Goal: Task Accomplishment & Management: Manage account settings

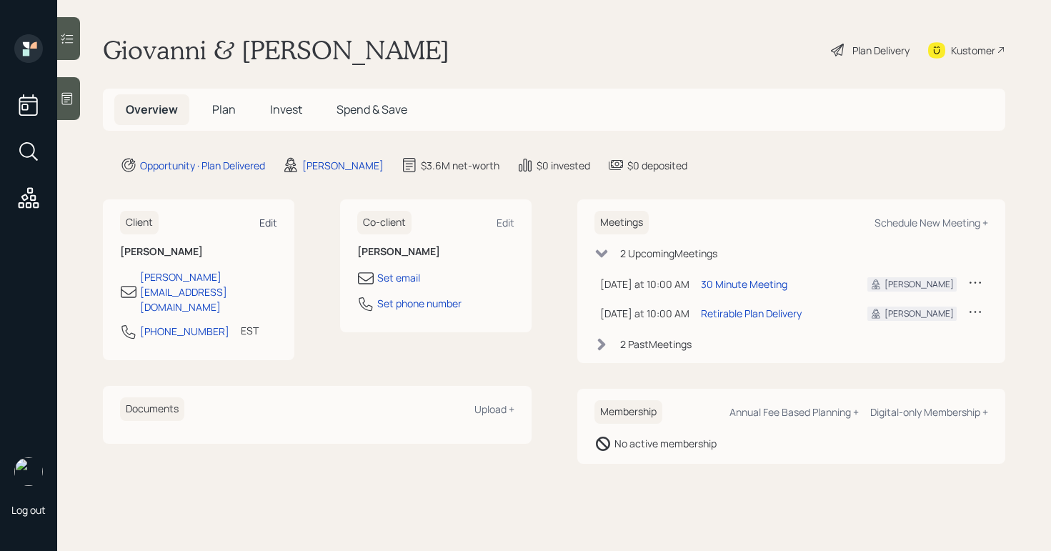
click at [273, 222] on div "Edit" at bounding box center [268, 223] width 18 height 14
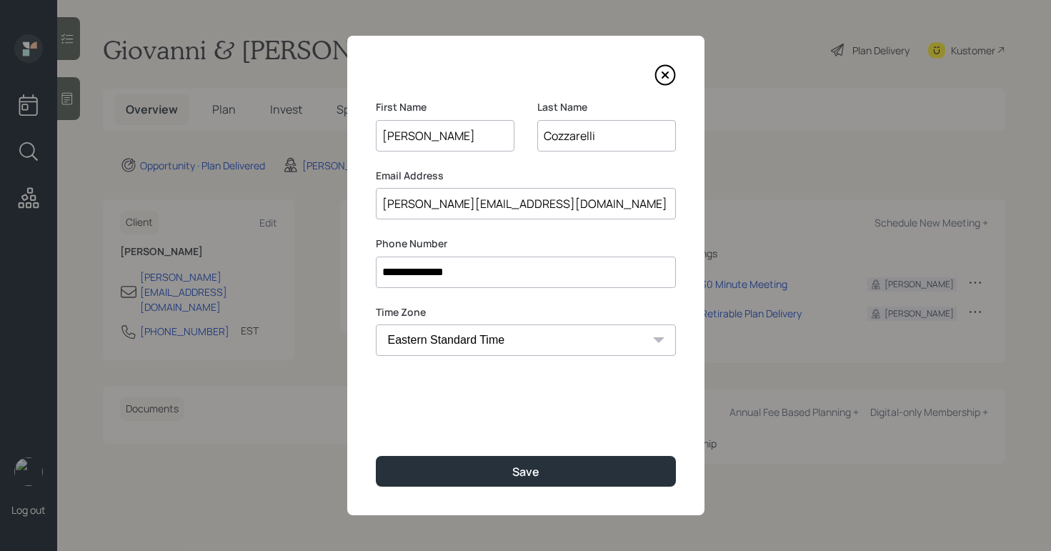
click at [670, 71] on icon at bounding box center [665, 74] width 21 height 21
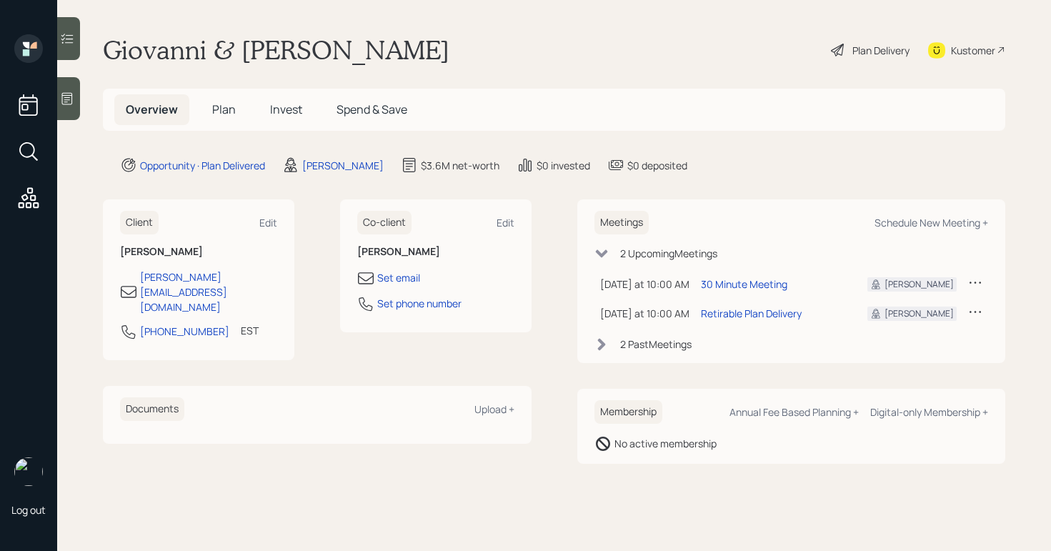
click at [253, 121] on div "Overview Plan Invest Spend & Save" at bounding box center [266, 109] width 304 height 31
click at [224, 119] on h5 "Plan" at bounding box center [224, 109] width 46 height 31
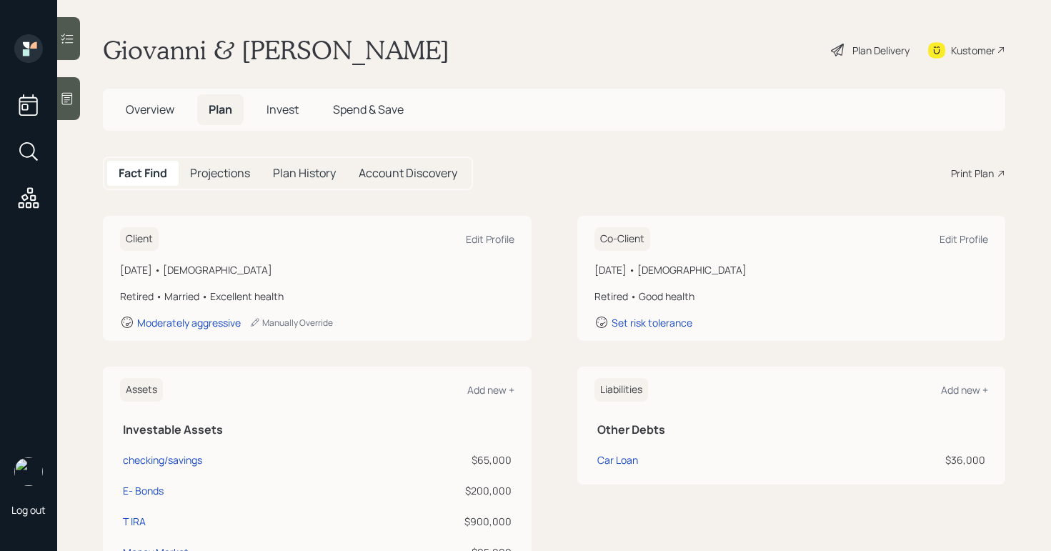
click at [854, 53] on div "Plan Delivery" at bounding box center [881, 50] width 57 height 15
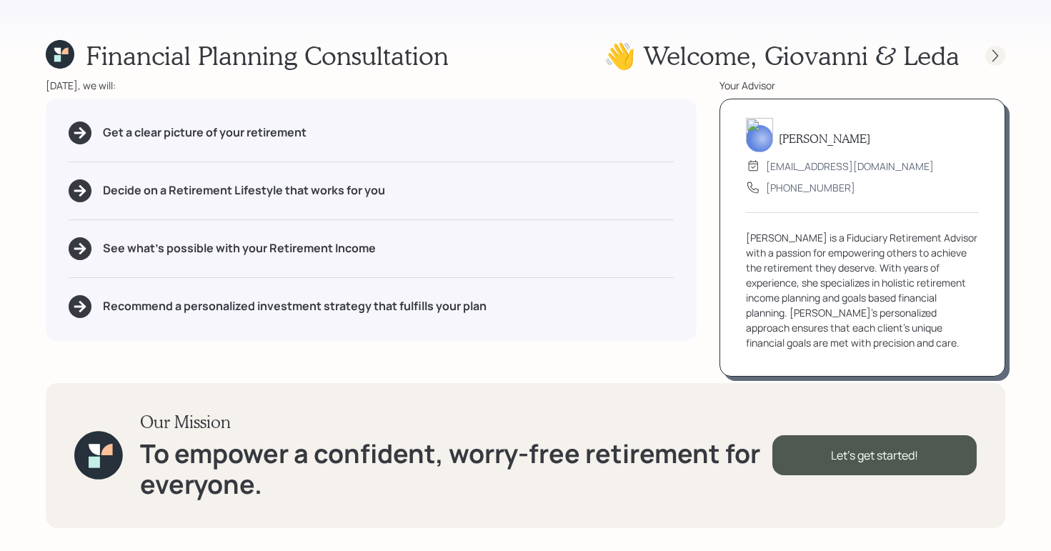
click at [997, 49] on icon at bounding box center [995, 56] width 14 height 14
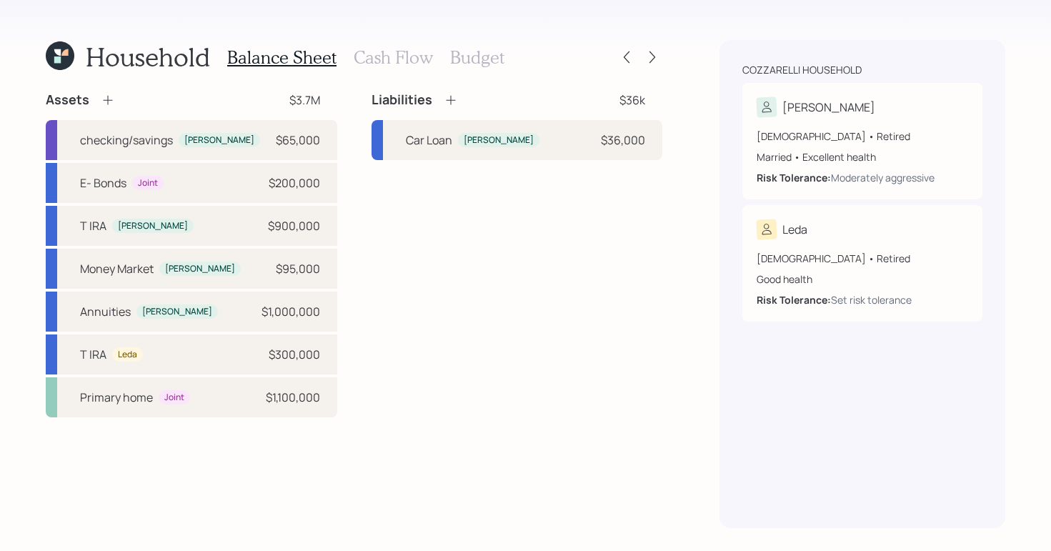
drag, startPoint x: 617, startPoint y: 357, endPoint x: 615, endPoint y: 348, distance: 8.7
click at [617, 357] on div "Liabilities $36k Car Loan [PERSON_NAME] $36,000" at bounding box center [518, 254] width 292 height 326
drag, startPoint x: 725, startPoint y: 351, endPoint x: 705, endPoint y: 339, distance: 23.0
click at [725, 350] on div "Cozzarelli household [PERSON_NAME] [DEMOGRAPHIC_DATA] • Retired Married • Excel…" at bounding box center [863, 284] width 286 height 488
